Goal: Task Accomplishment & Management: Complete application form

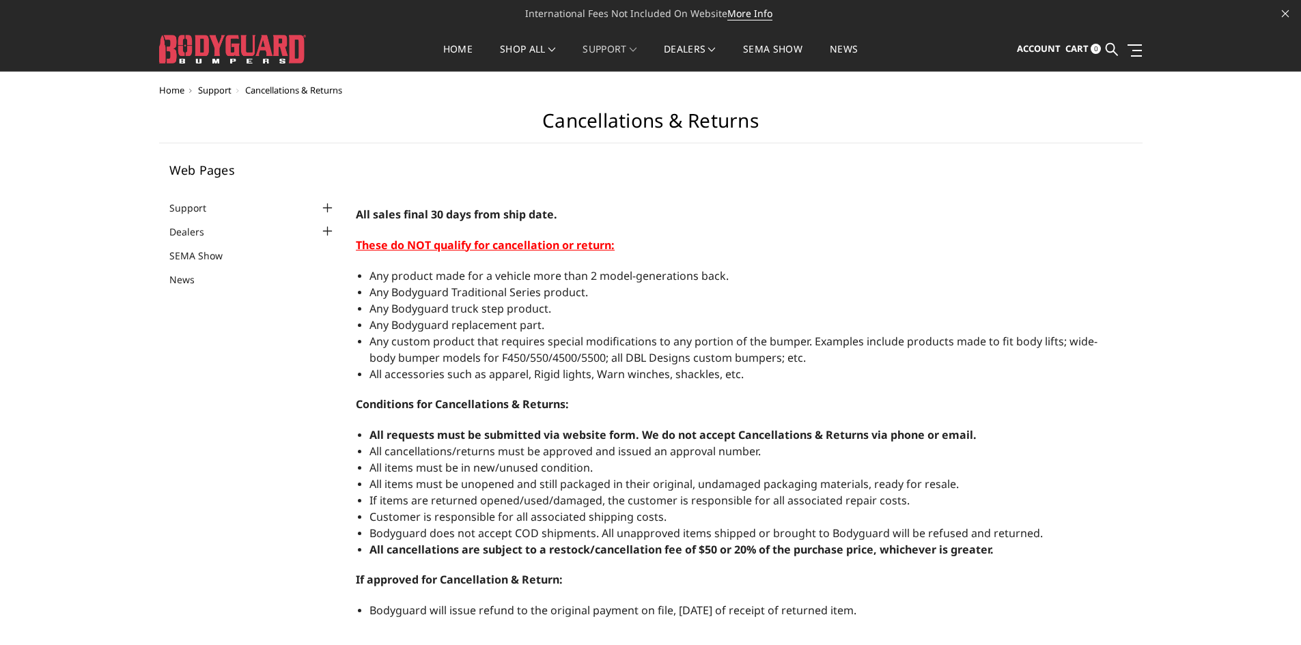
select select "US"
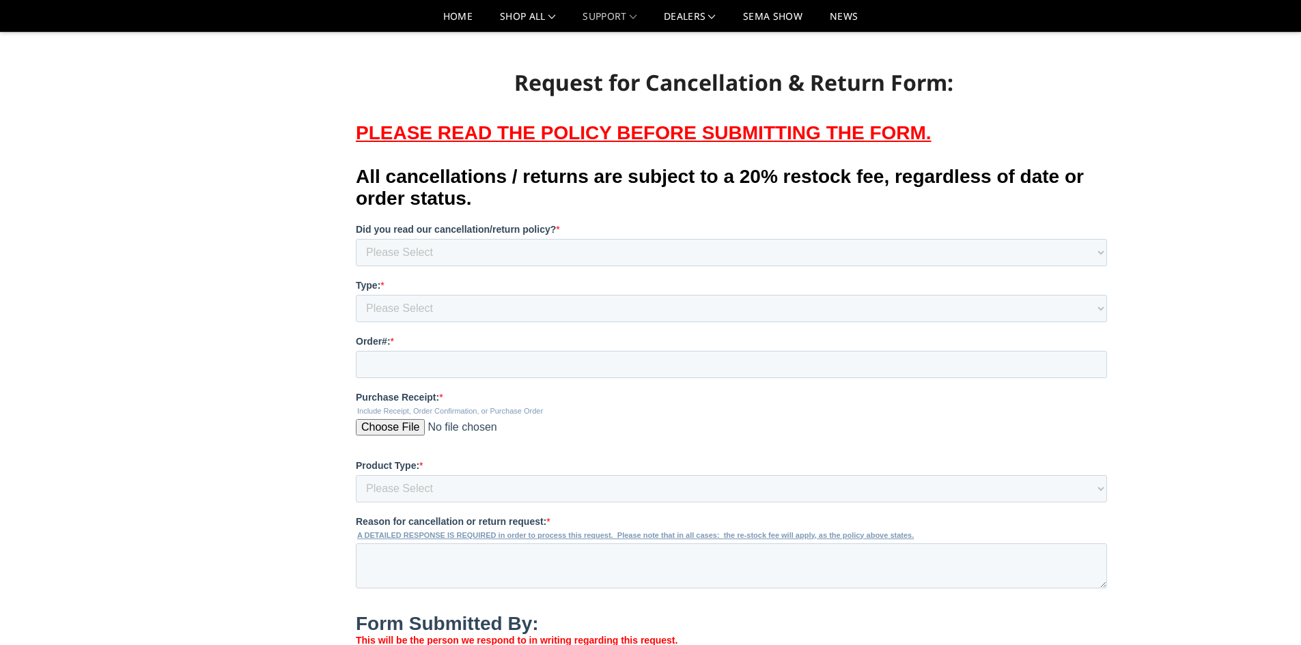
scroll to position [751, 0]
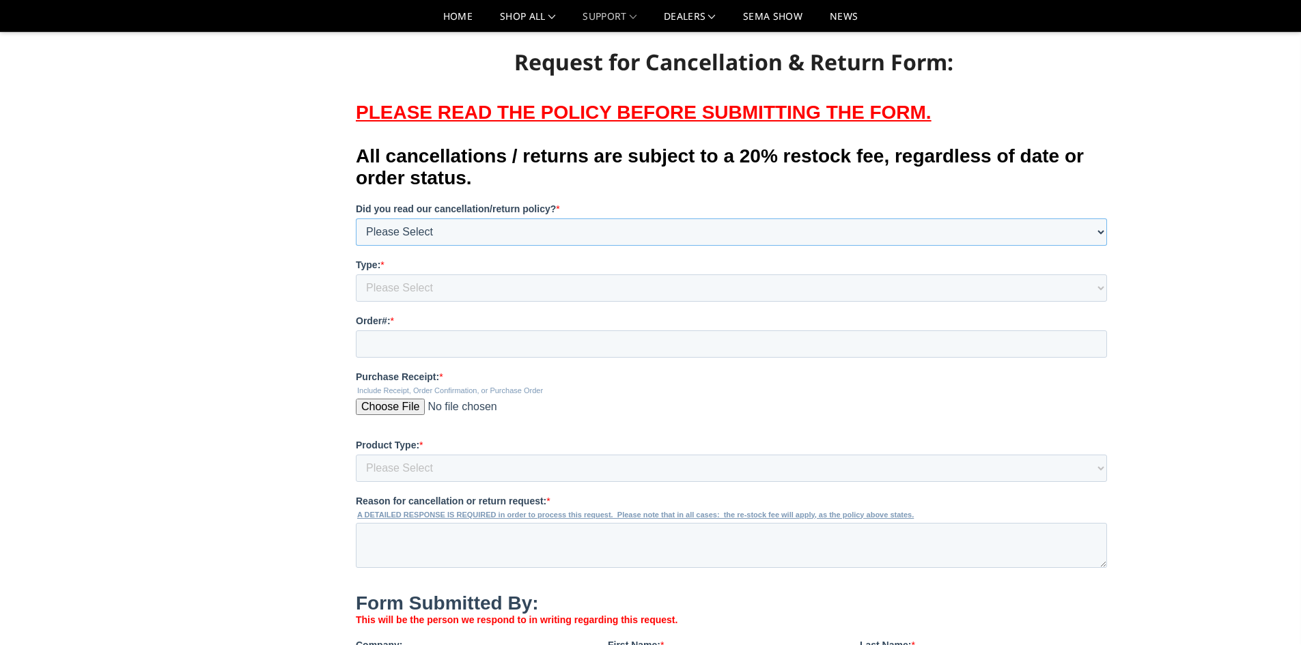
click at [613, 245] on select "Please Select Yes, I am within the policy limitations and agree. No, I did not …" at bounding box center [731, 231] width 751 height 27
select select "Yes"
click at [356, 218] on select "Please Select Yes, I am within the policy limitations and agree. No, I did not …" at bounding box center [731, 231] width 751 height 27
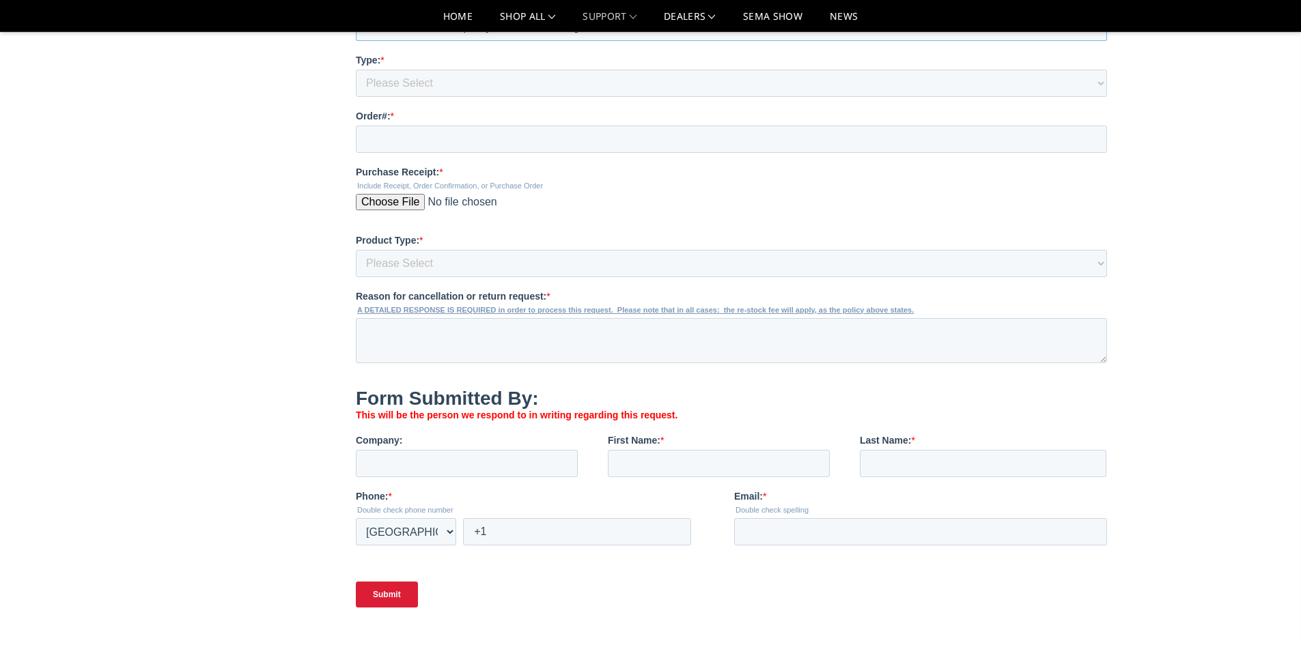
scroll to position [1024, 0]
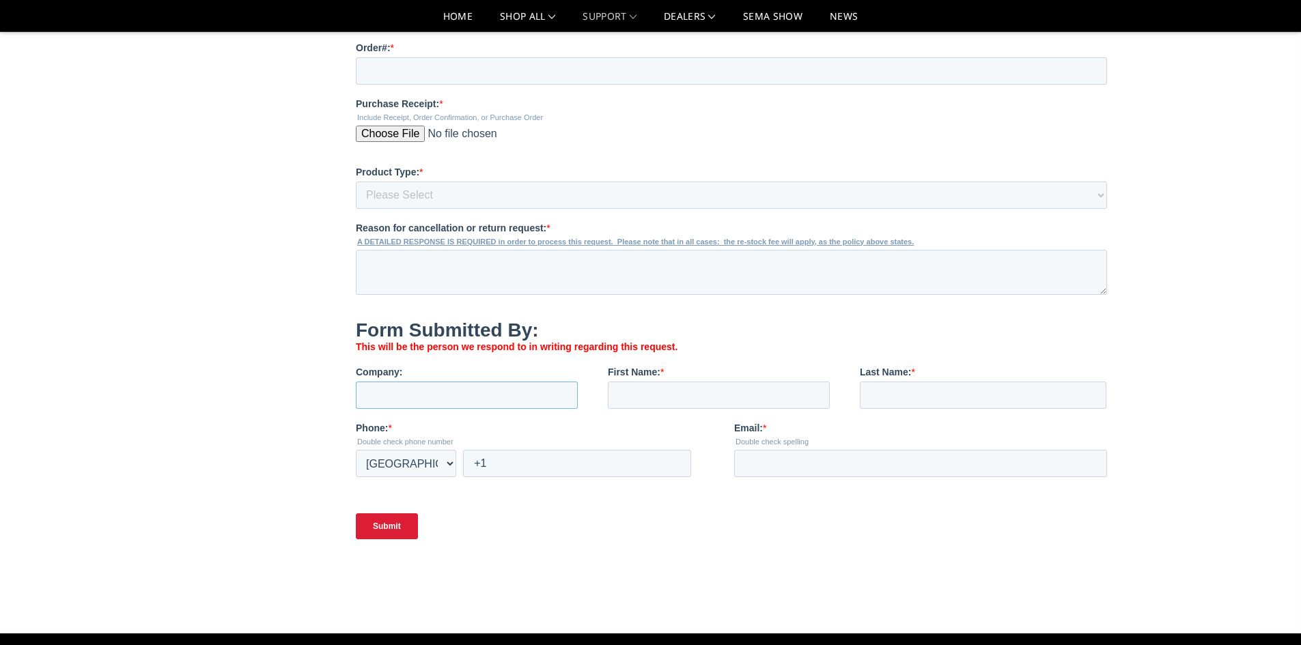
click at [514, 409] on input "Company:" at bounding box center [467, 395] width 222 height 27
type input "[PERSON_NAME] Body Shop"
type input "[PERSON_NAME]"
type input "White"
type input "[EMAIL_ADDRESS][DOMAIN_NAME]"
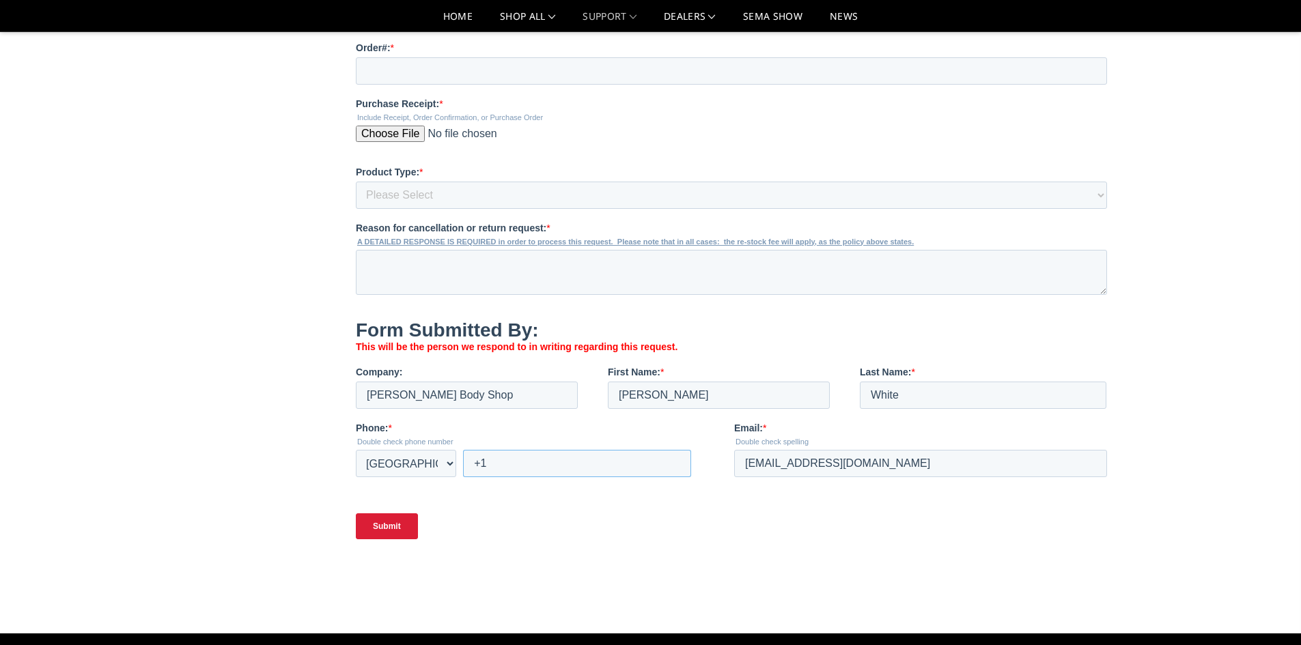
click at [627, 477] on input "+1" at bounding box center [577, 463] width 228 height 27
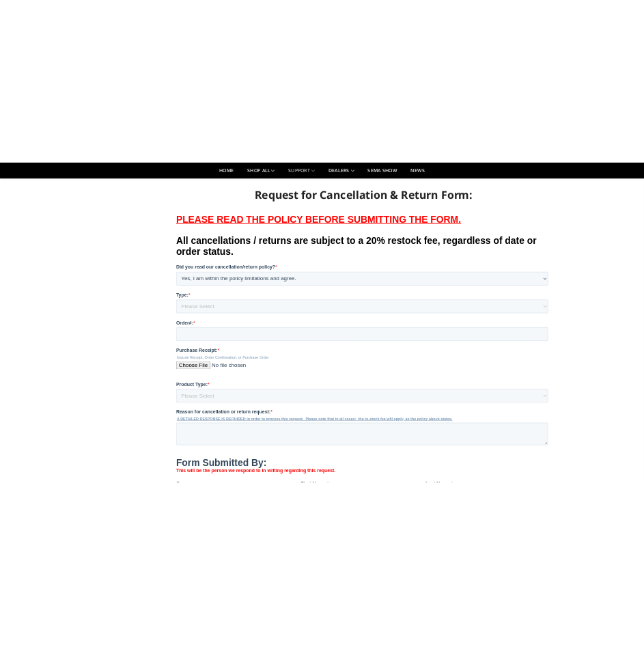
scroll to position [683, 0]
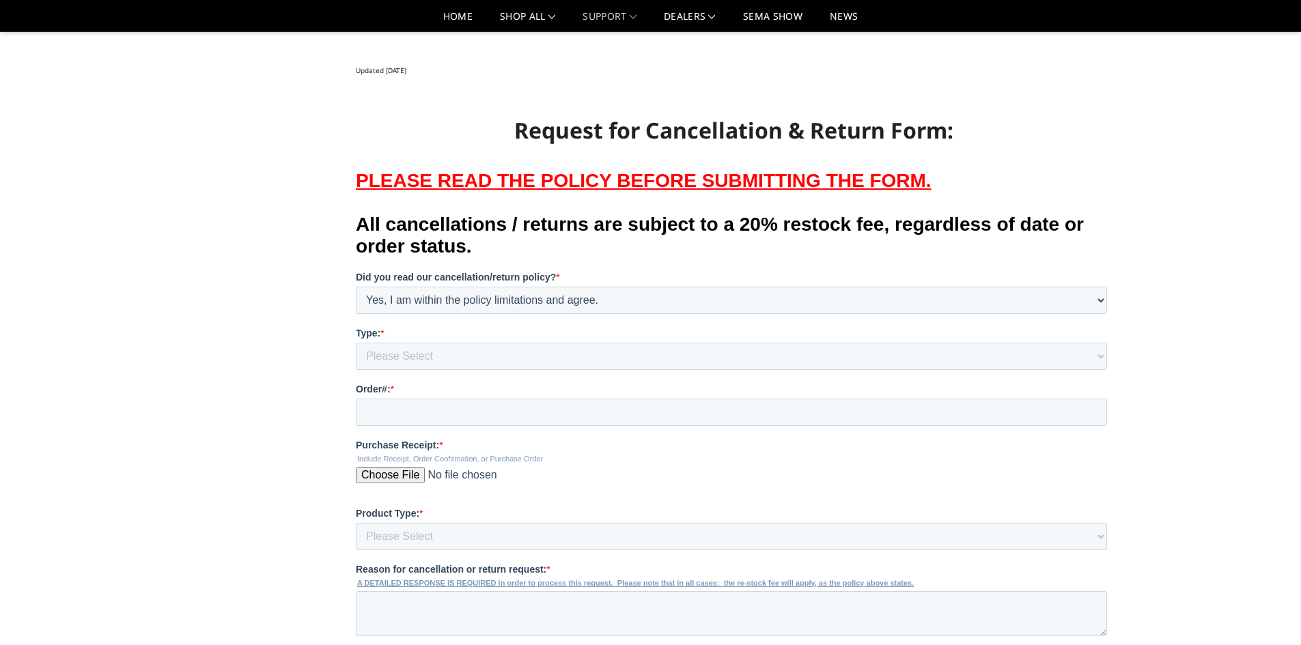
type input "[PHONE_NUMBER]"
click at [524, 365] on select "Please Select Cancellation Request Return Request" at bounding box center [731, 355] width 751 height 27
select select "Powder coat"
click at [356, 342] on select "Please Select Cancellation Request Return Request" at bounding box center [731, 355] width 751 height 27
click at [475, 425] on input "Order#: *" at bounding box center [731, 411] width 751 height 27
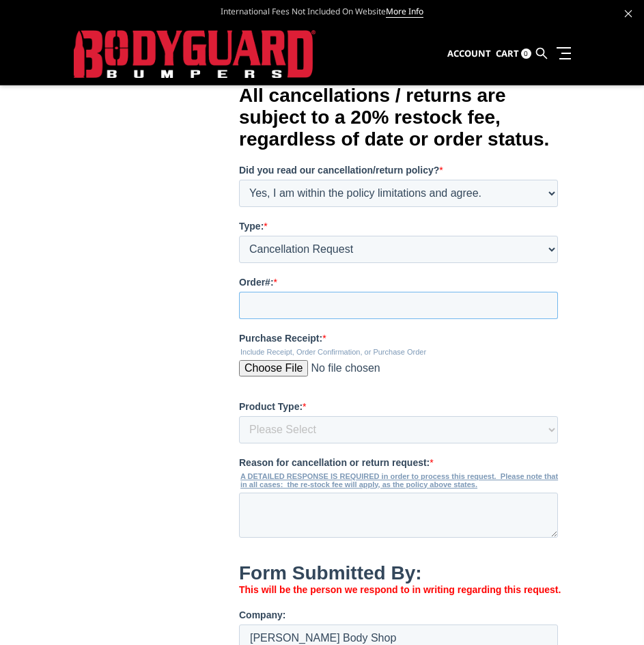
scroll to position [1161, 0]
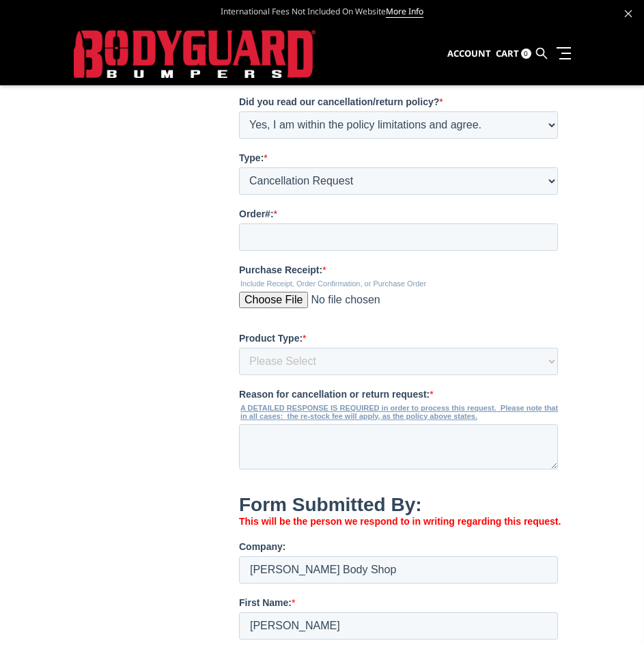
click at [296, 319] on div "Purchase Receipt: * Include Receipt, Order Confirmation, or Purchase Order" at bounding box center [401, 291] width 324 height 56
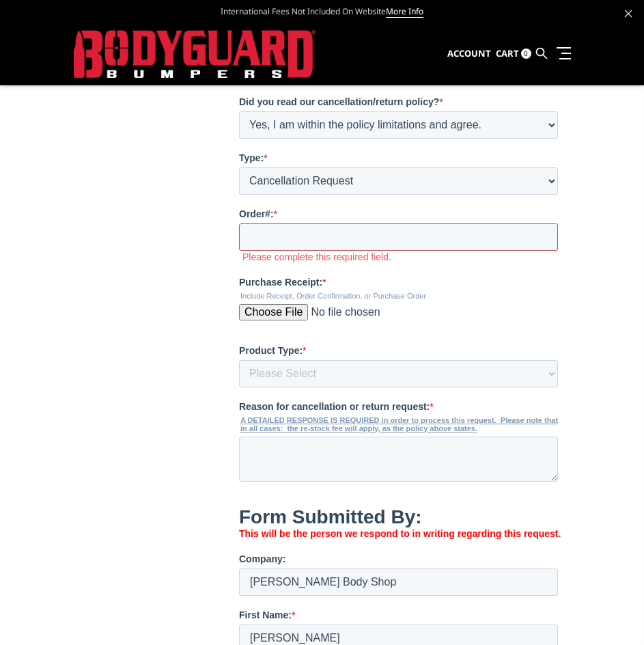
click at [306, 251] on input "Order#: *" at bounding box center [398, 236] width 319 height 27
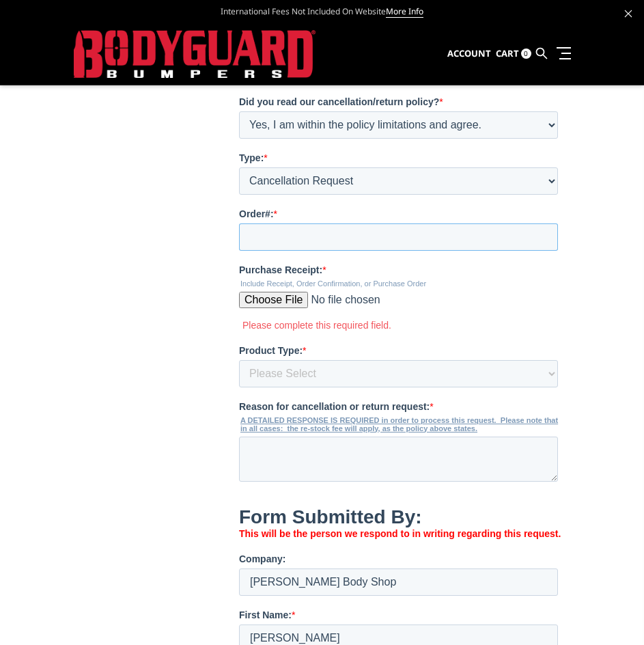
click at [307, 251] on input "Order#: *" at bounding box center [398, 236] width 319 height 27
click at [352, 251] on input "Order#: *" at bounding box center [398, 236] width 319 height 27
paste input "1019688"
type input "1019688"
click at [285, 319] on input "Purchase Receipt: *" at bounding box center [398, 305] width 319 height 27
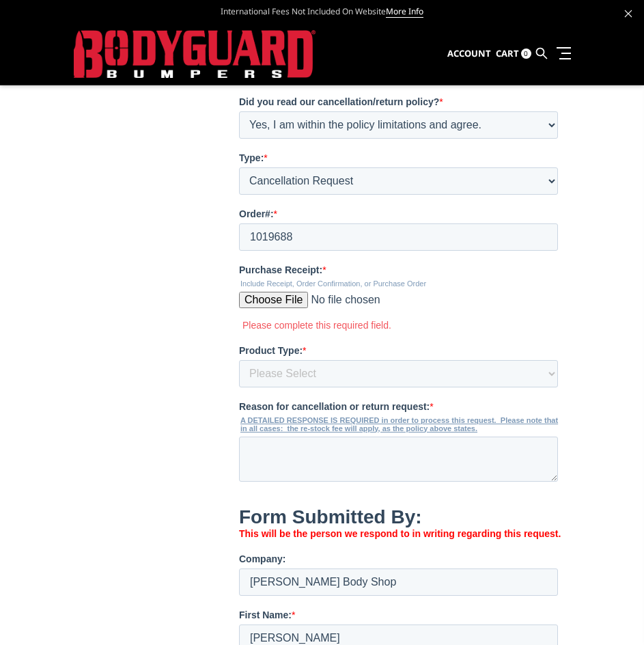
type input "C:\fakepath\bodyguard receipt.jpg"
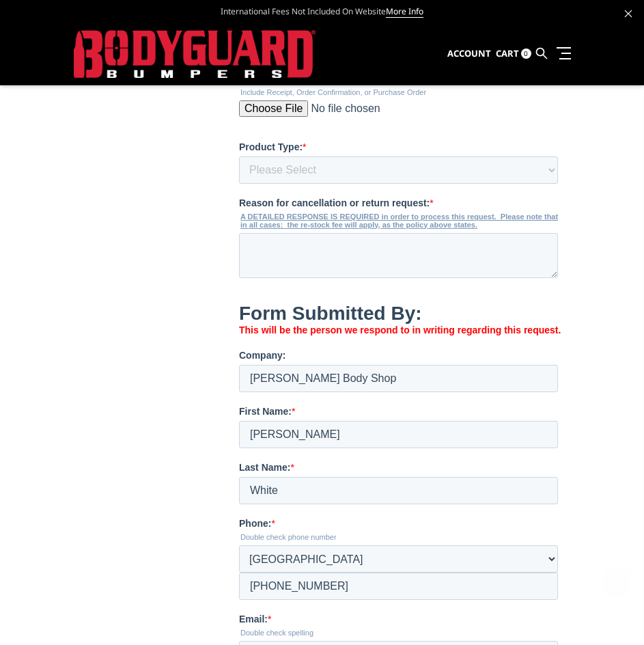
scroll to position [1366, 0]
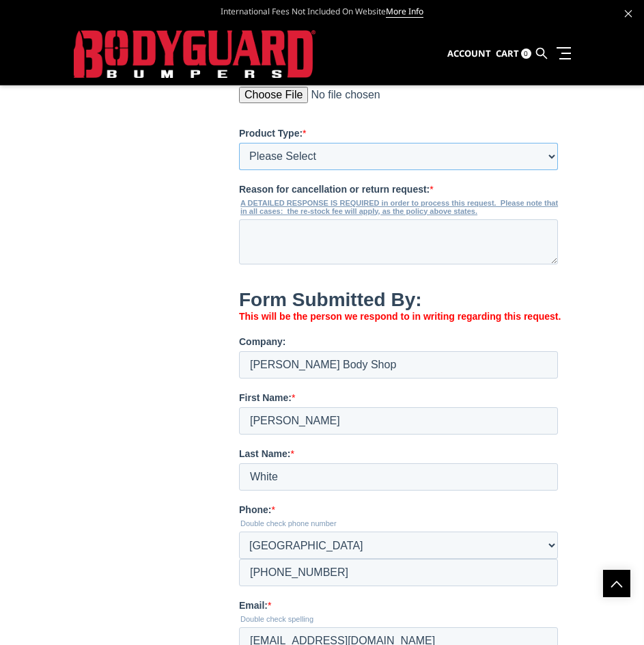
click at [478, 170] on select "Please Select Front only Rear only Front & Rear Bumper Body Armor Other" at bounding box center [398, 156] width 319 height 27
select select "Front bumper"
click at [239, 170] on select "Please Select Front only Rear only Front & Rear Bumper Body Armor Other" at bounding box center [398, 156] width 319 height 27
click at [392, 264] on textarea "Reason for cancellation or return request: *" at bounding box center [398, 241] width 319 height 45
type textarea "P"
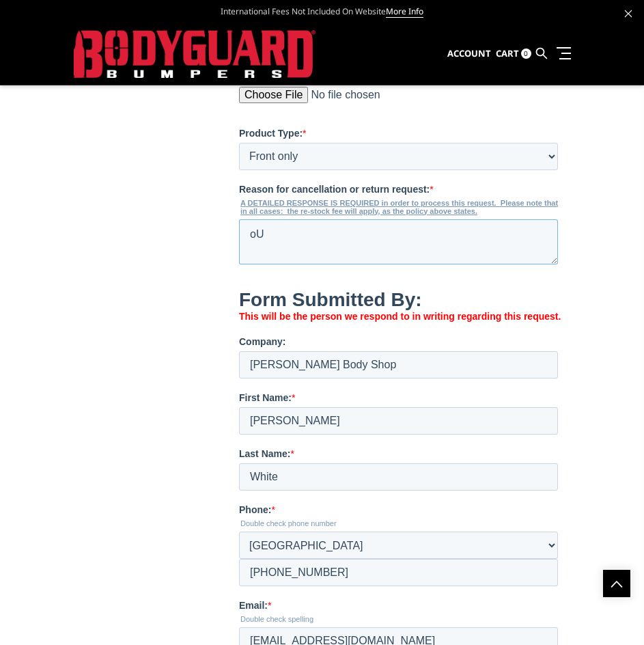
type textarea "o"
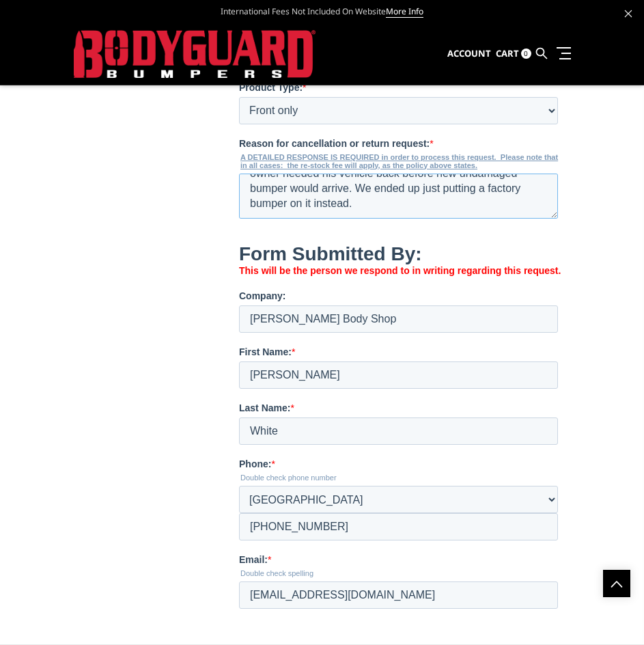
scroll to position [1434, 0]
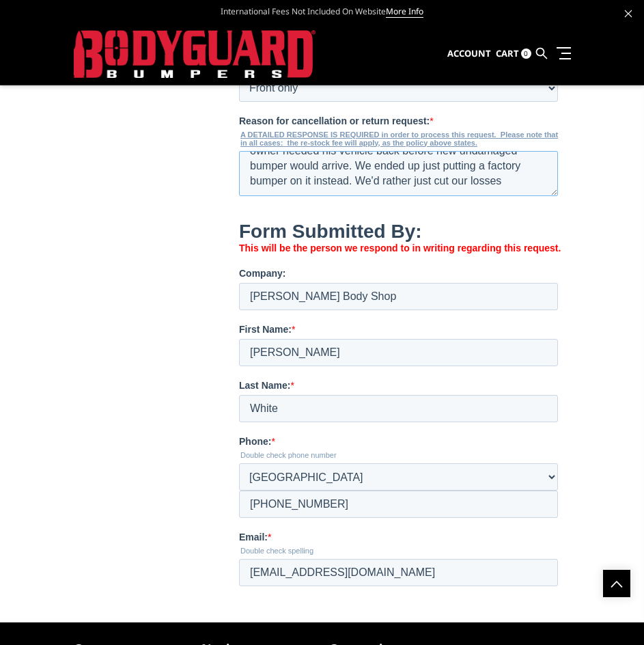
type textarea "Our customer wanted this bumper, we ordered it for them, owner needed his vehic…"
